Goal: Book appointment/travel/reservation

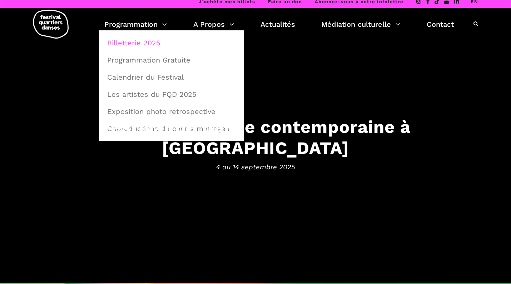
click at [130, 42] on link "Billetterie 2025" at bounding box center [171, 43] width 137 height 16
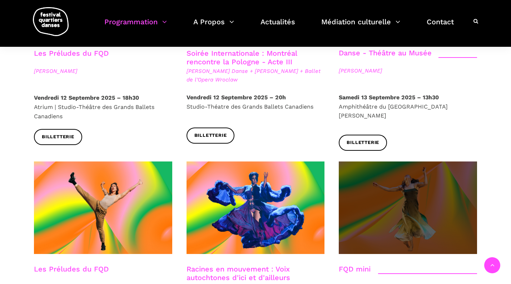
scroll to position [926, 0]
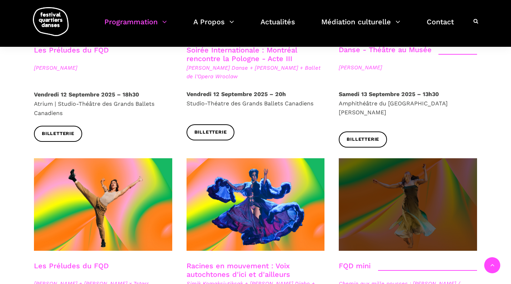
click at [411, 158] on span at bounding box center [408, 204] width 138 height 93
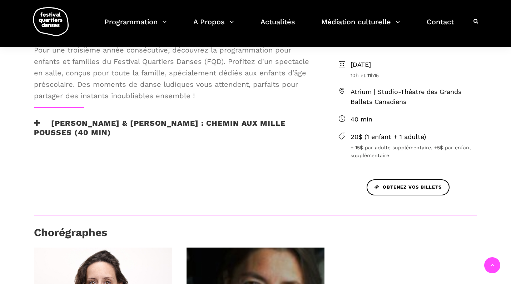
scroll to position [199, 0]
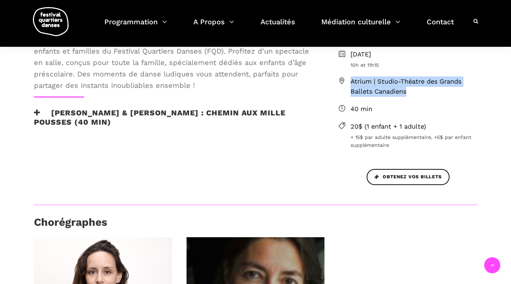
drag, startPoint x: 415, startPoint y: 90, endPoint x: 350, endPoint y: 80, distance: 65.7
click at [350, 80] on span "Atrium | Studio-Théatre des Grands Ballets Canadiens" at bounding box center [413, 86] width 126 height 21
copy span "Atrium | Studio-Théatre des Grands Ballets Canadiens"
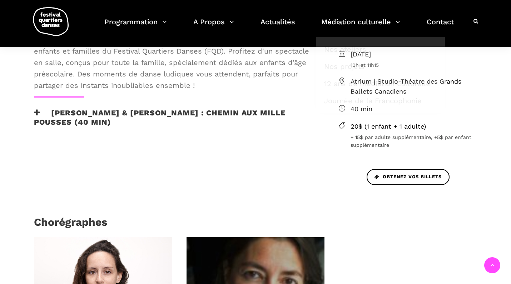
click at [457, 107] on span "40 min" at bounding box center [413, 109] width 126 height 10
click at [341, 79] on icon at bounding box center [342, 81] width 6 height 6
click at [368, 82] on span "Atrium | Studio-Théatre des Grands Ballets Canadiens" at bounding box center [413, 86] width 126 height 21
click at [384, 90] on span "Atrium | Studio-Théatre des Grands Ballets Canadiens" at bounding box center [413, 86] width 126 height 21
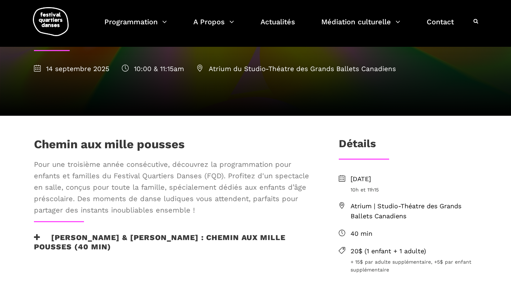
scroll to position [73, 0]
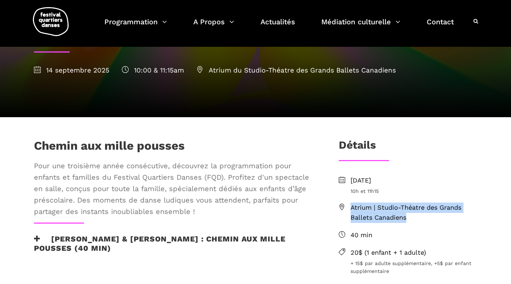
drag, startPoint x: 422, startPoint y: 219, endPoint x: 350, endPoint y: 208, distance: 73.2
click at [350, 208] on li "Atrium | Studio-Théatre des Grands Ballets Canadiens" at bounding box center [408, 213] width 138 height 21
copy span "Atrium | Studio-Théatre des Grands Ballets Canadiens"
